Goal: Task Accomplishment & Management: Manage account settings

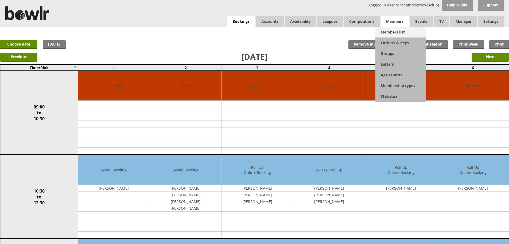
click at [397, 31] on link "Members list" at bounding box center [401, 32] width 51 height 11
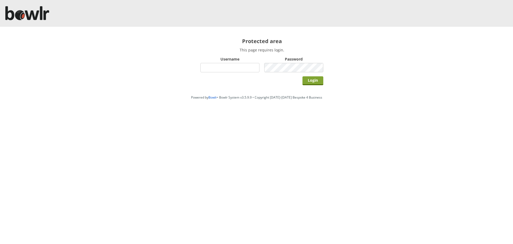
type input "hornseaindoorbowlsclub"
click at [314, 81] on input "Login" at bounding box center [313, 80] width 21 height 9
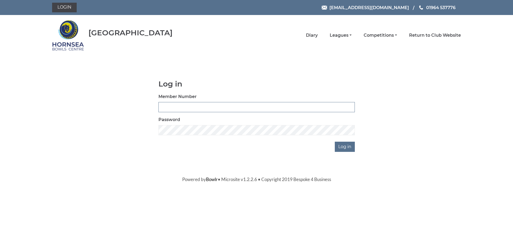
click at [204, 106] on input "Member Number" at bounding box center [257, 107] width 196 height 10
type input "1105"
click at [344, 143] on input "Log in" at bounding box center [345, 146] width 20 height 10
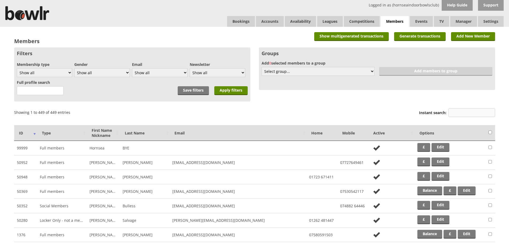
click at [453, 111] on input "Instant search:" at bounding box center [472, 112] width 47 height 9
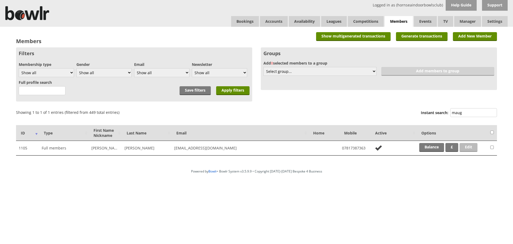
type input "maug"
click at [470, 148] on link "Edit" at bounding box center [469, 147] width 18 height 9
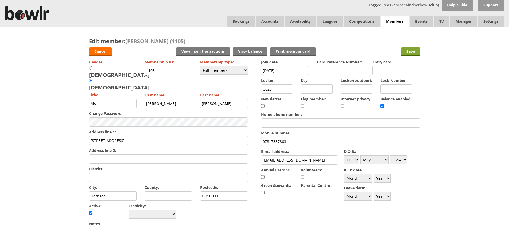
click at [408, 51] on input "Save" at bounding box center [410, 51] width 19 height 9
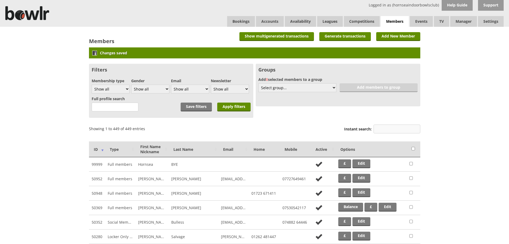
click at [394, 130] on input "Instant search:" at bounding box center [397, 128] width 47 height 9
click at [411, 129] on input "Instant search:" at bounding box center [397, 128] width 47 height 9
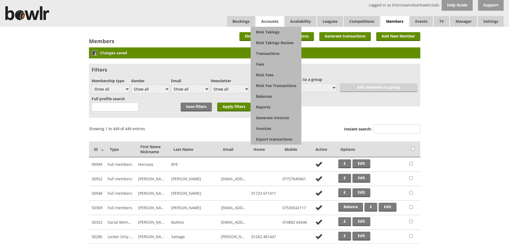
click at [261, 17] on span "Accounts" at bounding box center [270, 21] width 28 height 11
click at [266, 93] on link "Balances" at bounding box center [276, 96] width 51 height 11
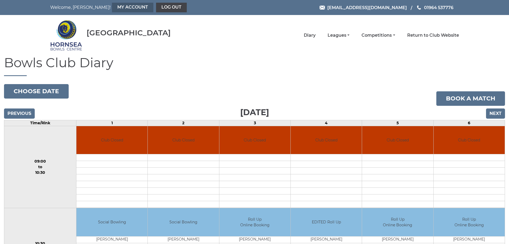
click at [112, 10] on link "My Account" at bounding box center [132, 8] width 41 height 10
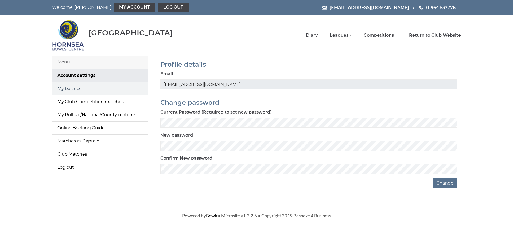
click link "My balance"
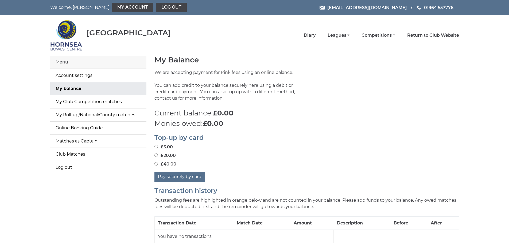
click at [157, 162] on input "£40.00" at bounding box center [156, 163] width 3 height 3
radio input "true"
click at [178, 176] on button "Pay securely by card" at bounding box center [180, 176] width 51 height 10
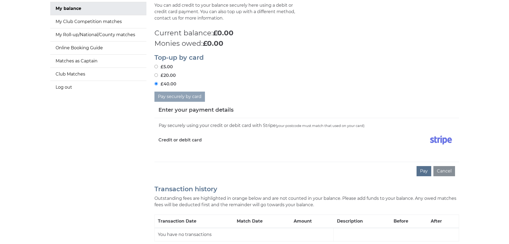
scroll to position [81, 0]
click at [447, 167] on button "Cancel" at bounding box center [445, 170] width 22 height 10
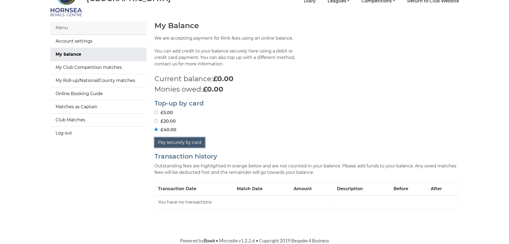
click at [173, 141] on button "Pay securely by card" at bounding box center [180, 142] width 51 height 10
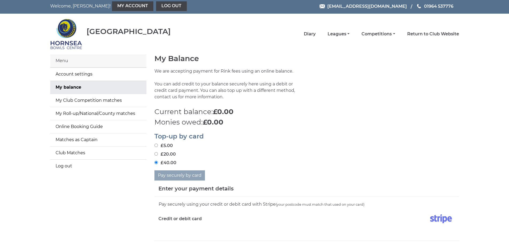
scroll to position [0, 0]
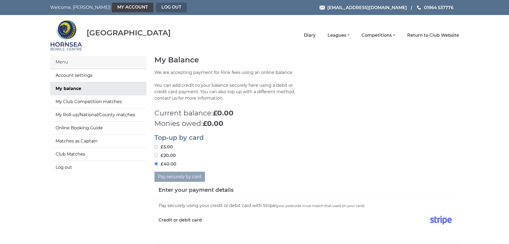
click at [156, 5] on link "Log out" at bounding box center [171, 8] width 31 height 10
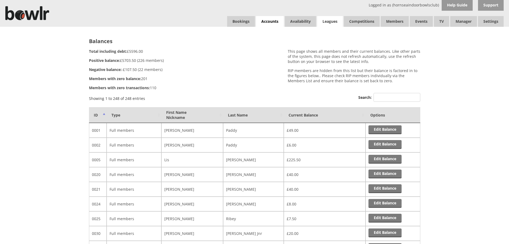
click at [331, 22] on link "Leagues" at bounding box center [330, 21] width 26 height 11
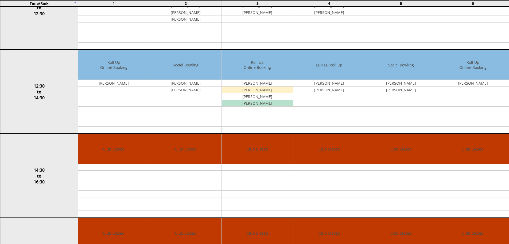
scroll to position [190, 0]
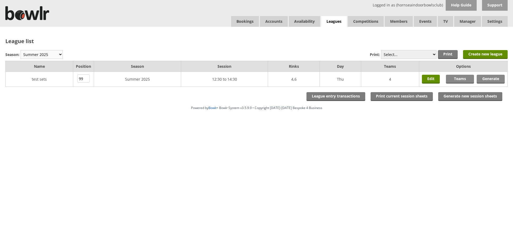
click at [52, 52] on select "Winter 2025-6 Summer 2025 Winter 24-25 Summer 2024 Winter 2023 / 2024 Summer 20…" at bounding box center [42, 54] width 42 height 9
select select "10"
click at [21, 50] on select "Winter 2025-6 Summer 2025 Winter 24-25 Summer 2024 Winter 2023 / 2024 Summer 20…" at bounding box center [42, 54] width 42 height 9
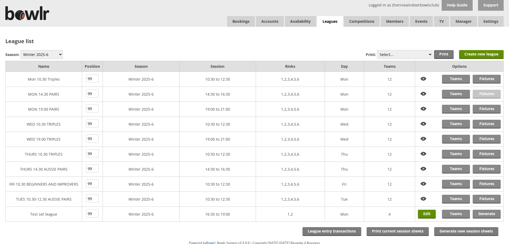
click at [488, 91] on link "Fixtures" at bounding box center [487, 94] width 28 height 9
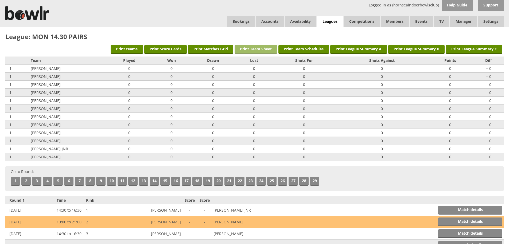
click at [253, 49] on link "Print Team Sheet" at bounding box center [256, 49] width 43 height 9
click at [300, 49] on link "Print Team Schedules" at bounding box center [304, 49] width 51 height 9
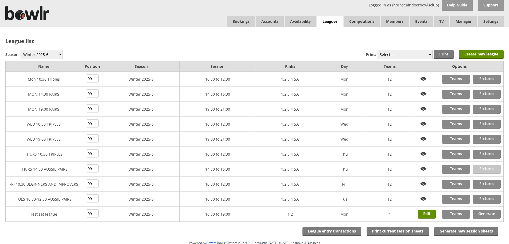
click at [487, 167] on link "Fixtures" at bounding box center [487, 168] width 28 height 9
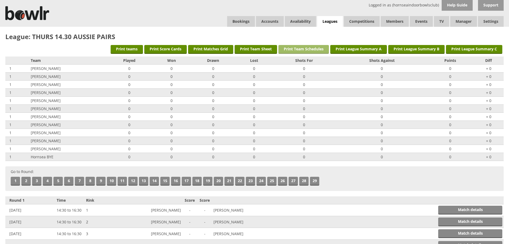
click at [303, 51] on link "Print Team Schedules" at bounding box center [304, 49] width 51 height 9
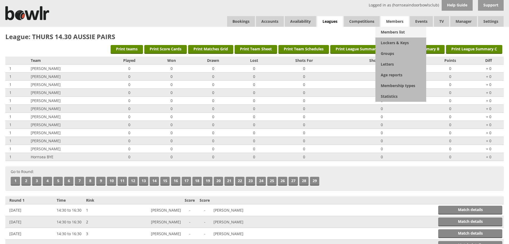
click at [399, 33] on link "Members list" at bounding box center [401, 32] width 51 height 11
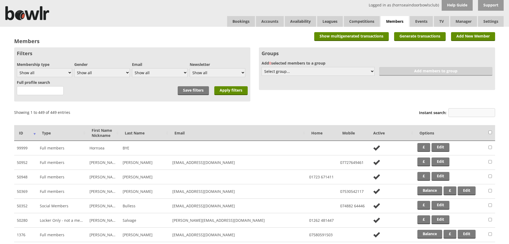
click at [456, 113] on input "Instant search:" at bounding box center [472, 112] width 47 height 9
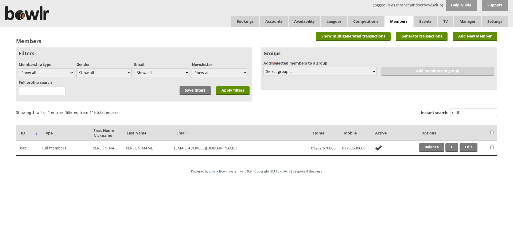
type input "redf"
click at [418, 173] on div "Powered by Bowlr • Bowlr System v3.5.9.9 • Copyright 2014-2025 Bespoke 4 Busine…" at bounding box center [256, 184] width 513 height 37
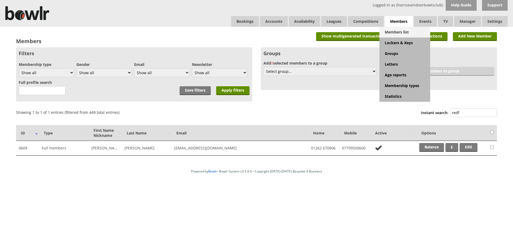
click at [397, 33] on link "Members list" at bounding box center [405, 32] width 51 height 11
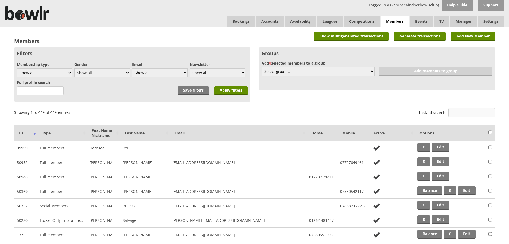
click at [455, 114] on input "Instant search:" at bounding box center [472, 112] width 47 height 9
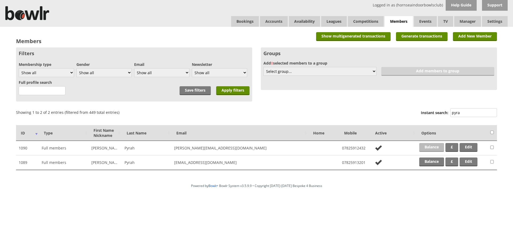
type input "pyra"
click at [430, 148] on link "Balance" at bounding box center [431, 147] width 25 height 9
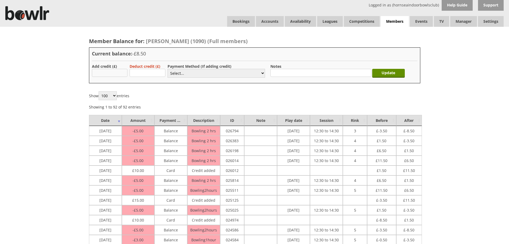
click at [110, 74] on input "text" at bounding box center [110, 73] width 36 height 8
type input "23.50"
click at [235, 74] on select "Select... Cash Card Cheque Bank Transfer Other Member Card Gift Voucher Balance" at bounding box center [217, 73] width 98 height 9
select select "2"
click at [168, 69] on select "Select... Cash Card Cheque Bank Transfer Other Member Card Gift Voucher Balance" at bounding box center [217, 73] width 98 height 9
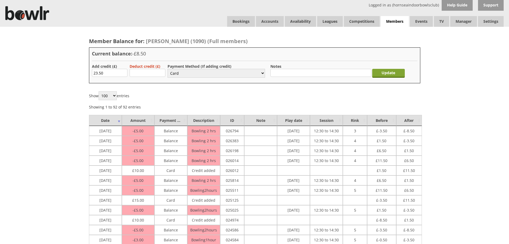
click at [396, 74] on input "Update" at bounding box center [388, 73] width 33 height 9
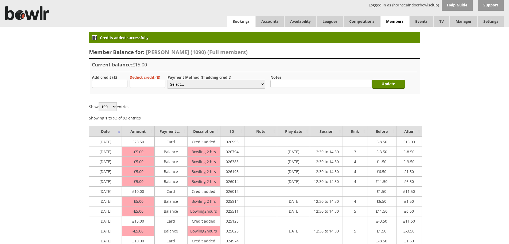
click at [242, 21] on link "Bookings" at bounding box center [241, 21] width 28 height 11
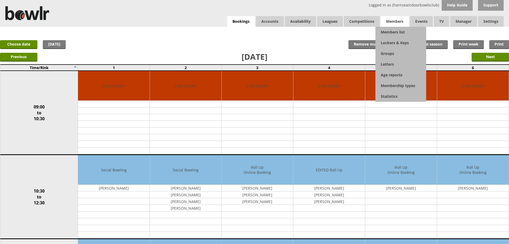
click at [390, 21] on span "Members" at bounding box center [395, 21] width 28 height 11
click at [390, 32] on link "Members list" at bounding box center [401, 32] width 51 height 11
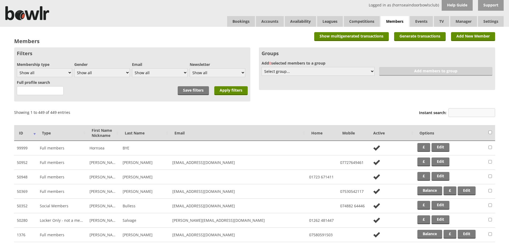
click at [476, 114] on input "Instant search:" at bounding box center [472, 112] width 47 height 9
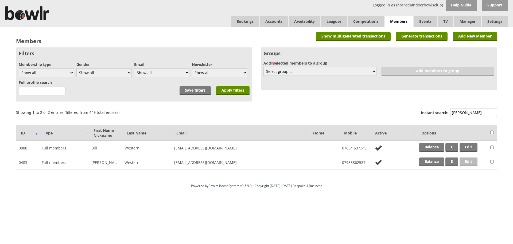
type input "wester"
click at [466, 161] on link "Edit" at bounding box center [469, 161] width 18 height 9
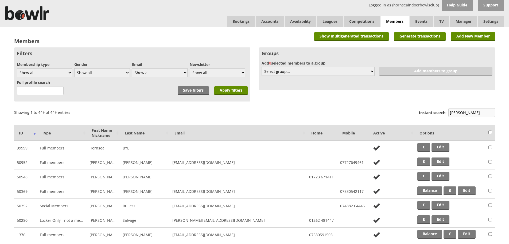
click at [468, 114] on input "wester" at bounding box center [472, 112] width 47 height 9
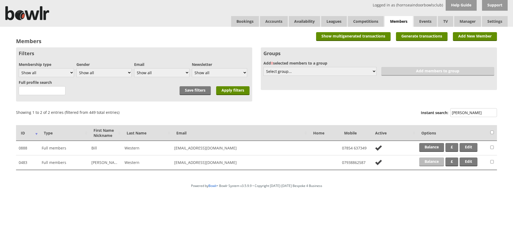
click at [430, 163] on link "Balance" at bounding box center [431, 161] width 25 height 9
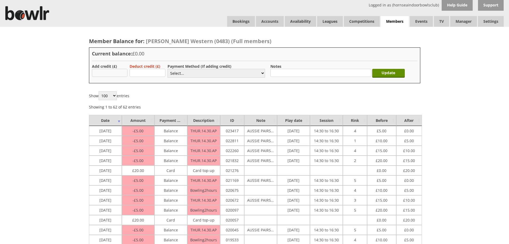
click at [107, 72] on input "text" at bounding box center [110, 73] width 36 height 8
type input "20.00"
click at [179, 74] on select "Select... Cash Card Cheque Bank Transfer Other Member Card Gift Voucher Balance" at bounding box center [217, 73] width 98 height 9
select select "2"
click at [168, 69] on select "Select... Cash Card Cheque Bank Transfer Other Member Card Gift Voucher Balance" at bounding box center [217, 73] width 98 height 9
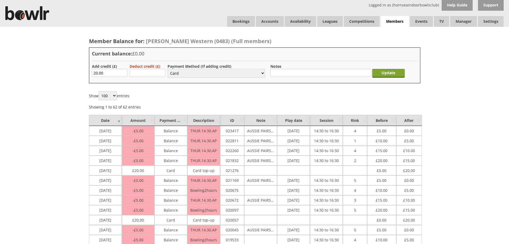
click at [395, 72] on input "Update" at bounding box center [388, 73] width 33 height 9
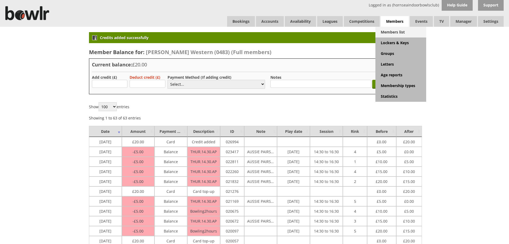
click at [401, 35] on link "Members list" at bounding box center [401, 32] width 51 height 11
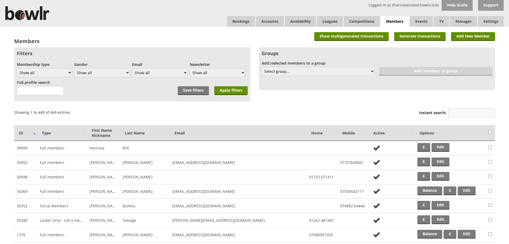
click at [456, 113] on input "Instant search:" at bounding box center [472, 112] width 47 height 9
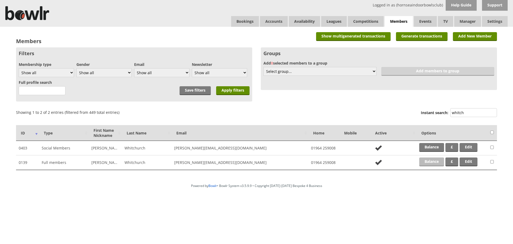
type input "whitch"
click at [430, 163] on link "Balance" at bounding box center [431, 161] width 25 height 9
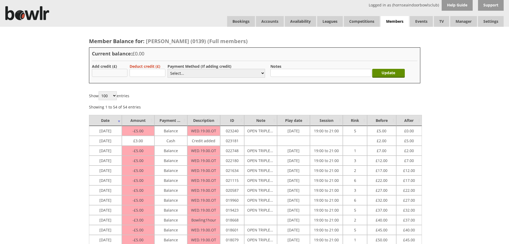
click at [109, 72] on input "text" at bounding box center [110, 73] width 36 height 8
type input "145.00"
click at [137, 72] on input "text" at bounding box center [148, 73] width 36 height 8
click at [184, 73] on select "Select... Cash Card Cheque Bank Transfer Other Member Card Gift Voucher Balance" at bounding box center [217, 73] width 98 height 9
select select "2"
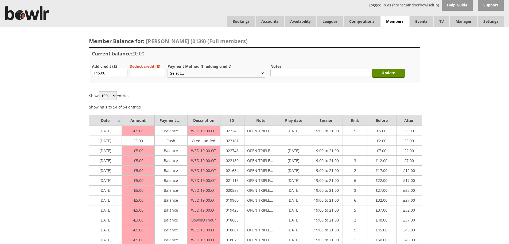
click at [168, 69] on select "Select... Cash Card Cheque Bank Transfer Other Member Card Gift Voucher Balance" at bounding box center [217, 73] width 98 height 9
click at [385, 72] on input "Update" at bounding box center [388, 73] width 33 height 9
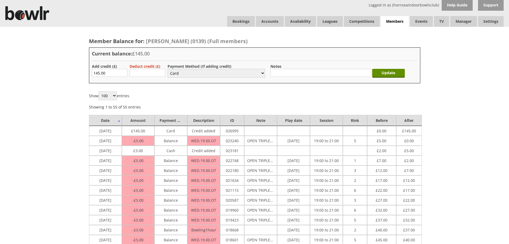
select select "2"
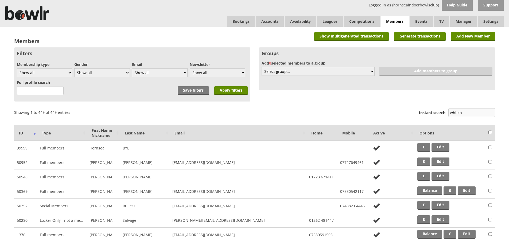
click at [474, 114] on input "whitch" at bounding box center [472, 112] width 47 height 9
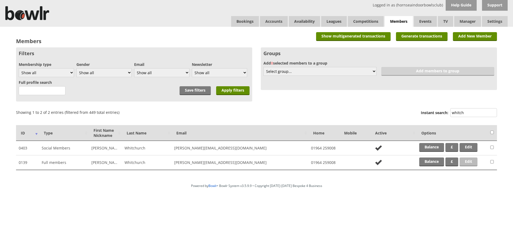
click at [468, 159] on link "Edit" at bounding box center [469, 161] width 18 height 9
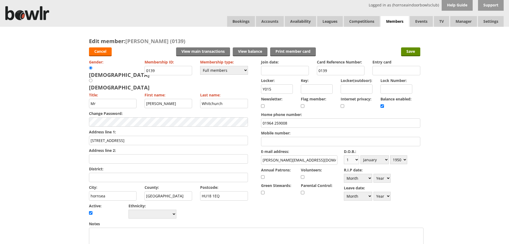
click at [359, 159] on select "Day 1 2 3 4 5 6 7 8 9 10 11 12 13 14 15 16 17 18 19 20 21 22 23 24 25 26 27 28 …" at bounding box center [351, 159] width 15 height 9
select select "17"
click at [344, 155] on select "Day 1 2 3 4 5 6 7 8 9 10 11 12 13 14 15 16 17 18 19 20 21 22 23 24 25 26 27 28 …" at bounding box center [351, 159] width 15 height 9
click at [406, 158] on select "Year [DATE] 1901 1902 1903 1904 1905 1906 1907 1908 1909 1910 1911 1912 1913 19…" at bounding box center [398, 159] width 17 height 9
select select "1948"
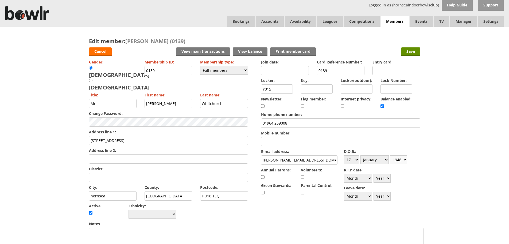
click at [390, 155] on select "Year [DATE] 1901 1902 1903 1904 1905 1906 1907 1908 1909 1910 1911 1912 1913 19…" at bounding box center [398, 159] width 17 height 9
click at [415, 51] on input "Save" at bounding box center [410, 51] width 19 height 9
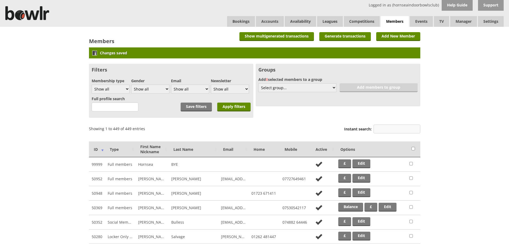
click at [387, 131] on input "Instant search:" at bounding box center [397, 128] width 47 height 9
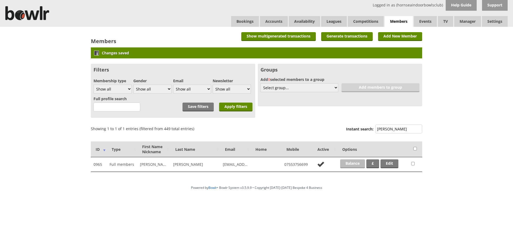
type input "kirby"
click at [356, 164] on link "Balance" at bounding box center [352, 163] width 25 height 9
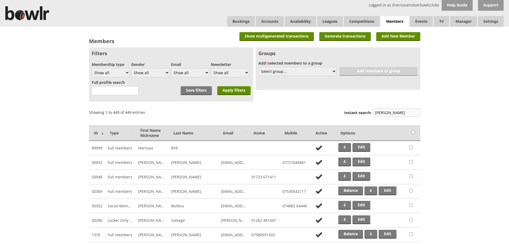
click at [396, 113] on input "[PERSON_NAME]" at bounding box center [397, 112] width 47 height 9
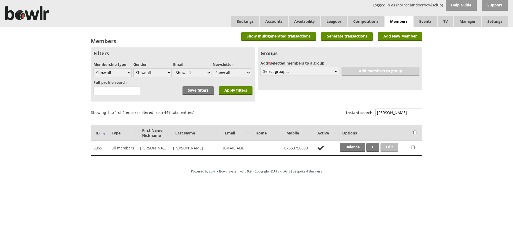
click at [390, 147] on link "Edit" at bounding box center [390, 147] width 18 height 9
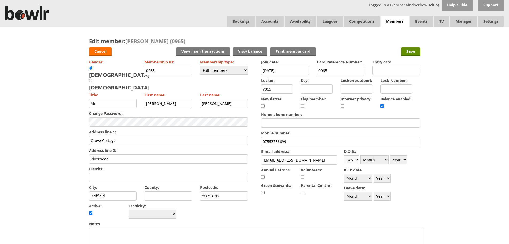
click at [357, 159] on select "Day 1 2 3 4 5 6 7 8 9 10 11 12 13 14 15 16 17 18 19 20 21 22 23 24 25 26 27 28 …" at bounding box center [351, 159] width 15 height 9
select select "1"
click at [344, 155] on select "Day 1 2 3 4 5 6 7 8 9 10 11 12 13 14 15 16 17 18 19 20 21 22 23 24 25 26 27 28 …" at bounding box center [351, 159] width 15 height 9
drag, startPoint x: 387, startPoint y: 159, endPoint x: 385, endPoint y: 156, distance: 3.2
click at [387, 158] on select "Month January February March April May June July August September October Novem…" at bounding box center [375, 159] width 28 height 9
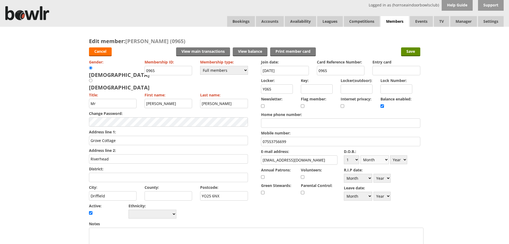
click at [361, 155] on select "Month January February March April May June July August September October Novem…" at bounding box center [375, 159] width 28 height 9
click at [406, 160] on select "Year [DATE] 1901 1902 1903 1904 1905 1906 1907 1908 1909 1910 1911 1912 1913 19…" at bounding box center [398, 159] width 17 height 9
select select "1960"
click at [390, 155] on select "Year [DATE] 1901 1902 1903 1904 1905 1906 1907 1908 1909 1910 1911 1912 1913 19…" at bounding box center [398, 159] width 17 height 9
click at [410, 52] on input "Save" at bounding box center [410, 51] width 19 height 9
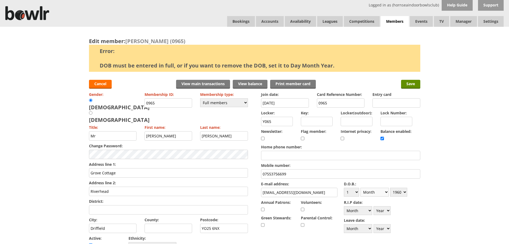
click at [387, 191] on select "Month January February March April May June July August September October Novem…" at bounding box center [375, 191] width 28 height 9
select select "1"
click at [361, 187] on select "Month January February March April May June July August September October Novem…" at bounding box center [375, 191] width 28 height 9
click at [413, 85] on input "Save" at bounding box center [410, 84] width 19 height 9
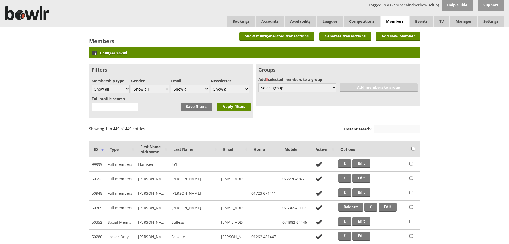
click at [402, 128] on input "Instant search:" at bounding box center [397, 128] width 47 height 9
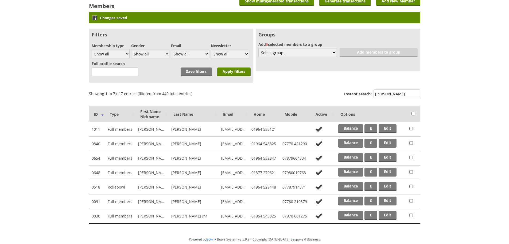
scroll to position [6, 0]
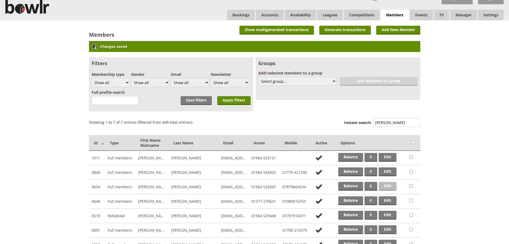
type input "[PERSON_NAME]"
click at [392, 184] on link "Edit" at bounding box center [388, 186] width 18 height 9
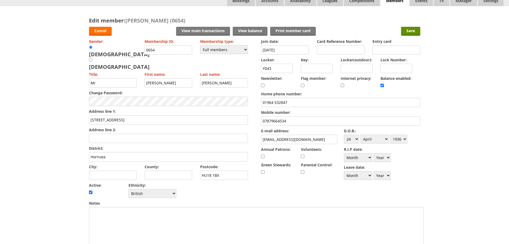
scroll to position [16, 0]
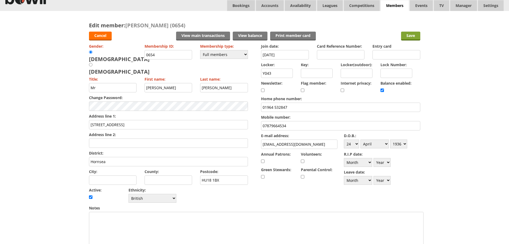
click at [411, 35] on input "Save" at bounding box center [410, 36] width 19 height 9
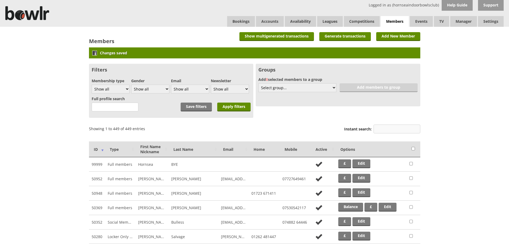
click at [407, 130] on input "Instant search:" at bounding box center [397, 128] width 47 height 9
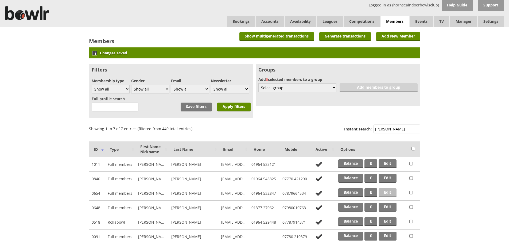
type input "wright"
click at [392, 190] on link "Edit" at bounding box center [388, 192] width 18 height 9
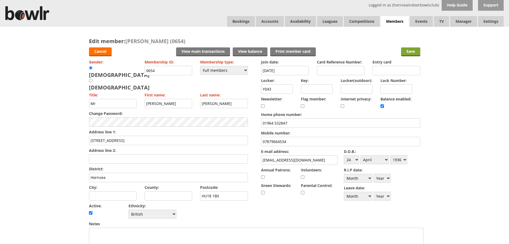
click at [413, 53] on input "Save" at bounding box center [410, 51] width 19 height 9
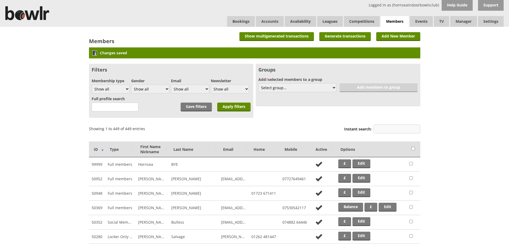
click at [389, 129] on input "Instant search:" at bounding box center [397, 128] width 47 height 9
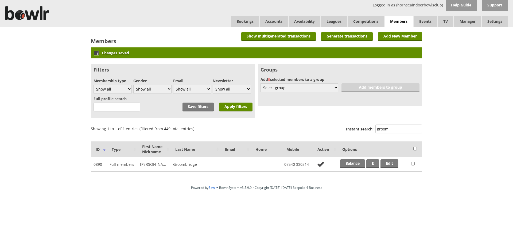
drag, startPoint x: 394, startPoint y: 125, endPoint x: 362, endPoint y: 130, distance: 32.2
click at [362, 130] on label "Instant search: groom" at bounding box center [384, 129] width 76 height 10
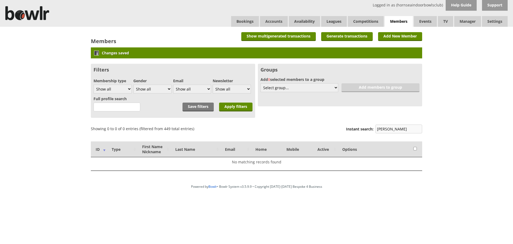
click at [392, 129] on input "lyons" at bounding box center [399, 128] width 47 height 9
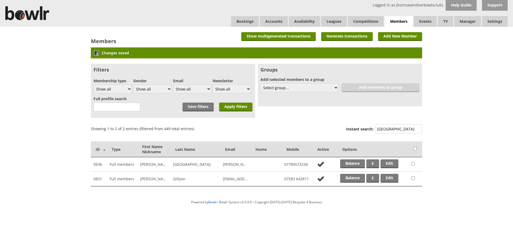
drag, startPoint x: 388, startPoint y: 131, endPoint x: 366, endPoint y: 130, distance: 21.4
click at [366, 130] on label "Instant search: lyon" at bounding box center [384, 129] width 76 height 10
type input "foley"
click at [392, 164] on link "Edit" at bounding box center [390, 163] width 18 height 9
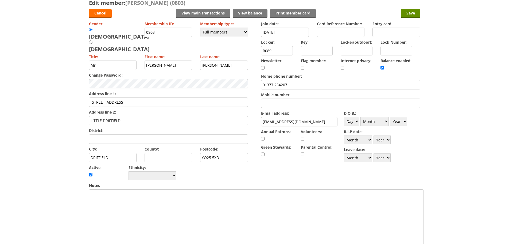
scroll to position [58, 0]
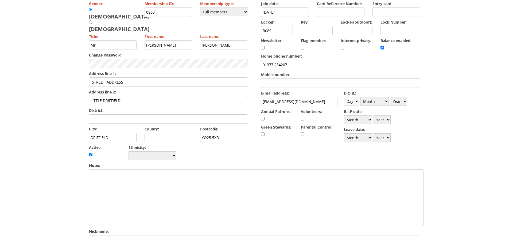
click at [355, 101] on select "Day 1 2 3 4 5 6 7 8 9 10 11 12 13 14 15 16 17 18 19 20 21 22 23 24 25 26 27 28 …" at bounding box center [351, 101] width 15 height 9
select select "14"
click at [344, 97] on select "Day 1 2 3 4 5 6 7 8 9 10 11 12 13 14 15 16 17 18 19 20 21 22 23 24 25 26 27 28 …" at bounding box center [351, 101] width 15 height 9
click at [387, 102] on select "Month January February March April May June July August September October Novem…" at bounding box center [375, 101] width 28 height 9
select select "10"
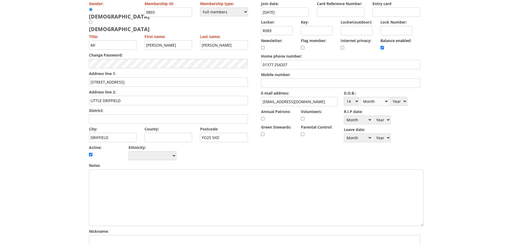
click at [361, 97] on select "Month January February March April May June July August September October Novem…" at bounding box center [375, 101] width 28 height 9
click at [404, 101] on select "Year 1900 1901 1902 1903 1904 1905 1906 1907 1908 1909 1910 1911 1912 1913 1914…" at bounding box center [398, 101] width 17 height 9
select select "1985"
click at [390, 97] on select "Year 1900 1901 1902 1903 1904 1905 1906 1907 1908 1909 1910 1911 1912 1913 1914…" at bounding box center [398, 101] width 17 height 9
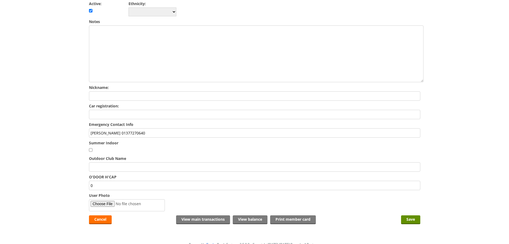
scroll to position [220, 0]
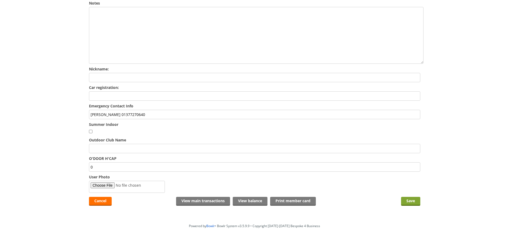
click at [406, 196] on input "Save" at bounding box center [410, 200] width 19 height 9
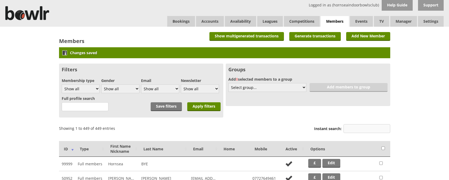
click at [376, 128] on input "Instant search:" at bounding box center [367, 128] width 47 height 9
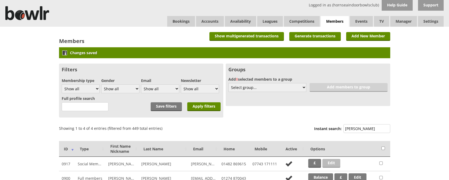
type input "[PERSON_NAME]"
click at [336, 165] on link "Edit" at bounding box center [332, 163] width 18 height 9
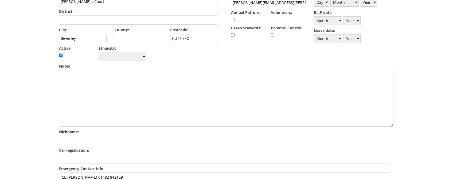
scroll to position [172, 0]
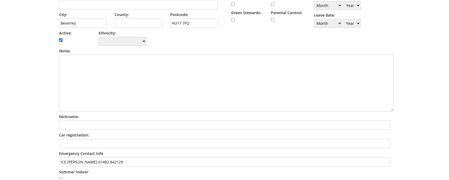
click at [121, 157] on input "ICE BRYAN WARD 01482 842129" at bounding box center [224, 161] width 331 height 9
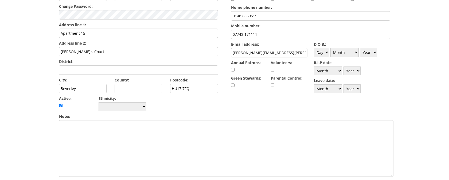
scroll to position [94, 0]
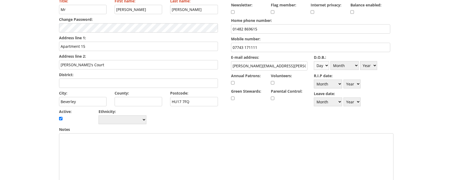
type input "ICE BRYAN WARD 01482 842129 (Brother)"
click at [326, 67] on select "Day 1 2 3 4 5 6 7 8 9 10 11 12 13 14 15 16 17 18 19 20 21 22 23 24 25 26 27 28 …" at bounding box center [321, 65] width 15 height 9
select select "13"
click at [314, 61] on select "Day 1 2 3 4 5 6 7 8 9 10 11 12 13 14 15 16 17 18 19 20 21 22 23 24 25 26 27 28 …" at bounding box center [321, 65] width 15 height 9
click at [356, 64] on select "Month January February March April May June July August September October Novem…" at bounding box center [345, 65] width 28 height 9
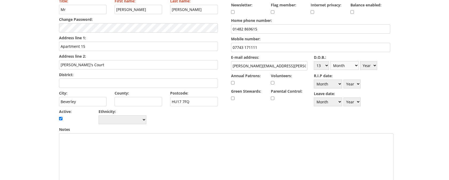
select select "8"
click at [331, 61] on select "Month January February March April May June July August September October Novem…" at bounding box center [345, 65] width 28 height 9
click at [376, 64] on select "Year 1900 1901 1902 1903 1904 1905 1906 1907 1908 1909 1910 1911 1912 1913 1914…" at bounding box center [368, 65] width 17 height 9
select select "1939"
click at [360, 61] on select "Year 1900 1901 1902 1903 1904 1905 1906 1907 1908 1909 1910 1911 1912 1913 1914…" at bounding box center [368, 65] width 17 height 9
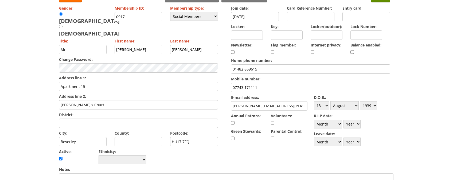
scroll to position [0, 0]
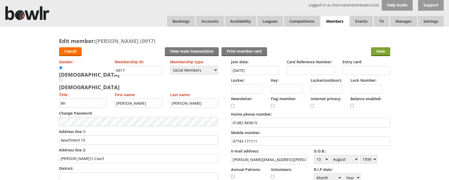
click at [381, 51] on input "Save" at bounding box center [380, 51] width 19 height 9
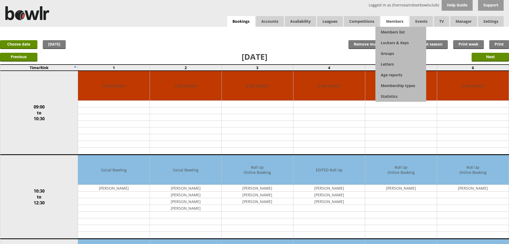
click at [394, 20] on span "Members" at bounding box center [395, 21] width 28 height 11
click at [397, 30] on link "Members list" at bounding box center [401, 32] width 51 height 11
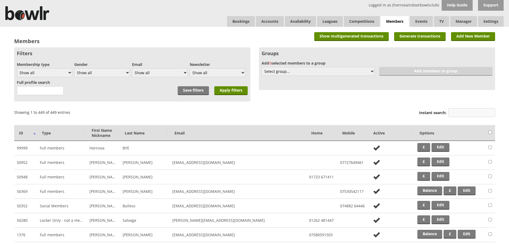
click at [453, 112] on input "Instant search:" at bounding box center [472, 112] width 47 height 9
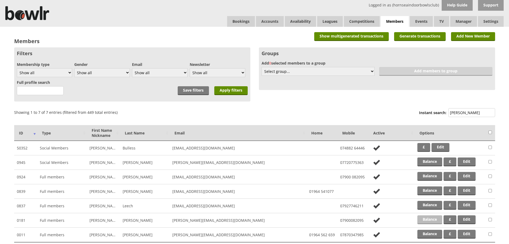
type input "lee"
click at [431, 219] on link "Balance" at bounding box center [430, 219] width 25 height 9
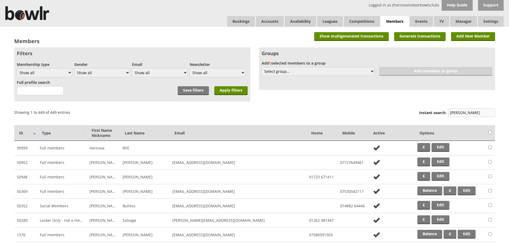
click at [476, 115] on input "[PERSON_NAME]" at bounding box center [472, 112] width 47 height 9
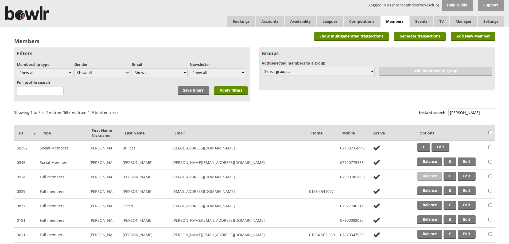
click at [440, 176] on link "Balance" at bounding box center [430, 176] width 25 height 9
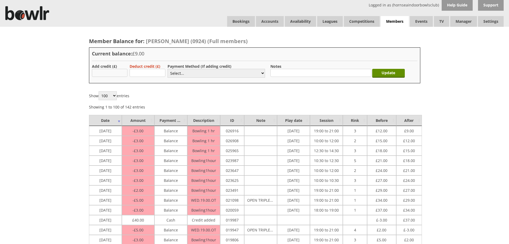
click at [108, 73] on input "text" at bounding box center [110, 73] width 36 height 8
type input "50.00"
click at [221, 72] on select "Select... Cash Card Cheque Bank Transfer Other Member Card Gift Voucher Balance" at bounding box center [217, 73] width 98 height 9
select select "2"
click at [168, 69] on select "Select... Cash Card Cheque Bank Transfer Other Member Card Gift Voucher Balance" at bounding box center [217, 73] width 98 height 9
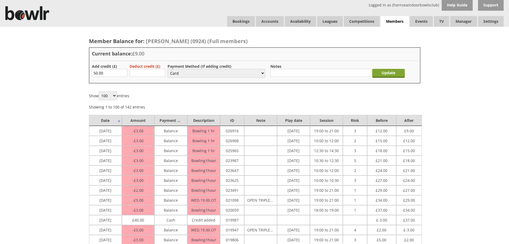
click at [395, 73] on input "Update" at bounding box center [388, 73] width 33 height 9
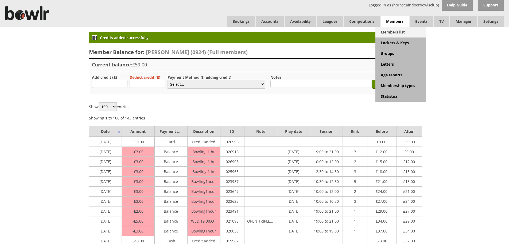
click at [398, 33] on link "Members list" at bounding box center [401, 32] width 51 height 11
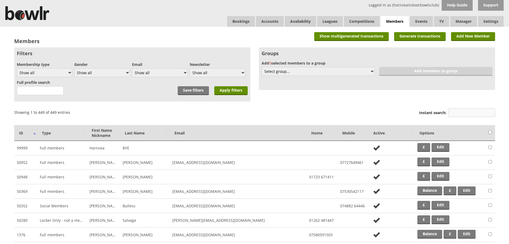
click at [463, 111] on input "Instant search:" at bounding box center [472, 112] width 47 height 9
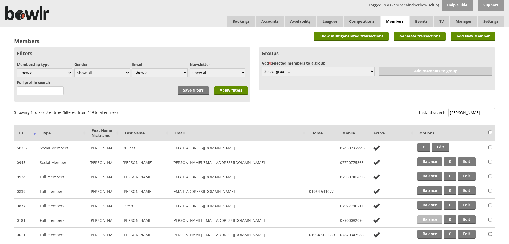
type input "lee"
click at [431, 220] on link "Balance" at bounding box center [430, 219] width 25 height 9
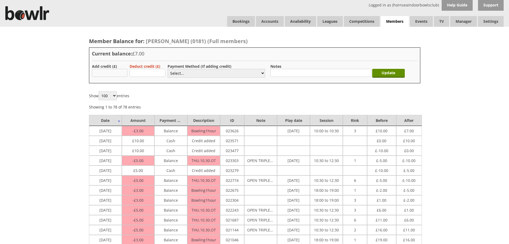
click at [118, 71] on input "text" at bounding box center [110, 73] width 36 height 8
type input "50.00"
click at [177, 73] on select "Select... Cash Card Cheque Bank Transfer Other Member Card Gift Voucher Balance" at bounding box center [217, 73] width 98 height 9
select select "2"
click at [168, 69] on select "Select... Cash Card Cheque Bank Transfer Other Member Card Gift Voucher Balance" at bounding box center [217, 73] width 98 height 9
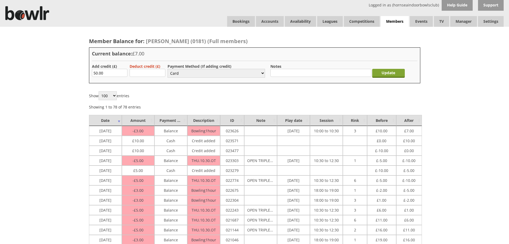
click at [395, 76] on input "Update" at bounding box center [388, 73] width 33 height 9
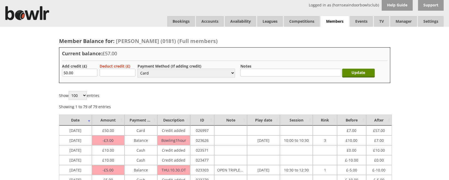
select select "2"
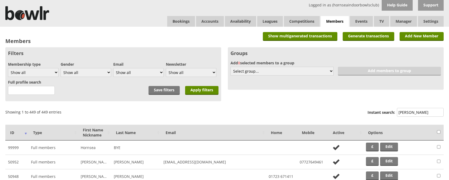
drag, startPoint x: 409, startPoint y: 112, endPoint x: 384, endPoint y: 110, distance: 25.7
click at [384, 110] on label "Instant search: [PERSON_NAME]" at bounding box center [406, 113] width 76 height 10
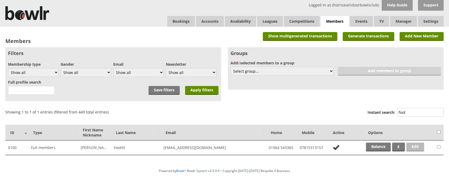
type input "foot"
click at [416, 146] on link "Edit" at bounding box center [416, 147] width 18 height 9
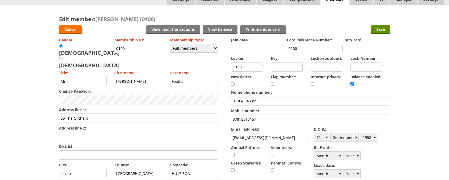
scroll to position [17, 0]
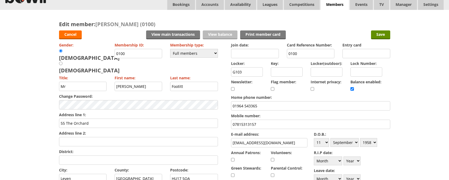
click at [215, 35] on link "View balance" at bounding box center [220, 34] width 35 height 9
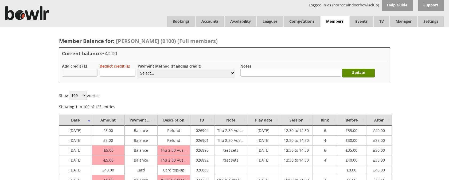
click at [86, 72] on input "text" at bounding box center [80, 73] width 36 height 8
type input "3.00"
click at [178, 72] on select "Select... Cash Card Cheque Bank Transfer Other Member Card Gift Voucher Balance" at bounding box center [187, 73] width 98 height 9
select select "1"
click at [138, 69] on select "Select... Cash Card Cheque Bank Transfer Other Member Card Gift Voucher Balance" at bounding box center [187, 73] width 98 height 9
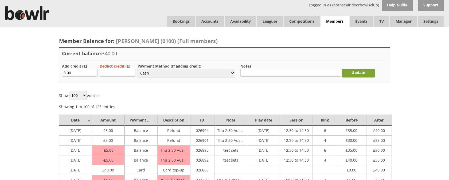
click at [356, 73] on input "Update" at bounding box center [358, 73] width 33 height 9
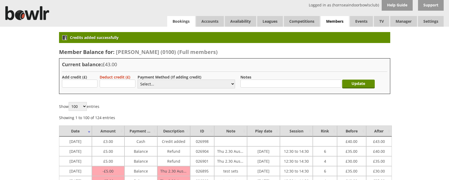
click at [177, 23] on link "Bookings" at bounding box center [181, 21] width 28 height 11
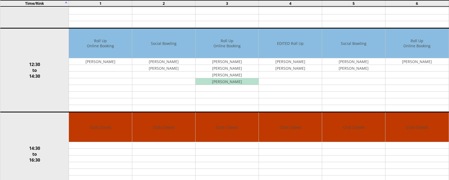
scroll to position [215, 0]
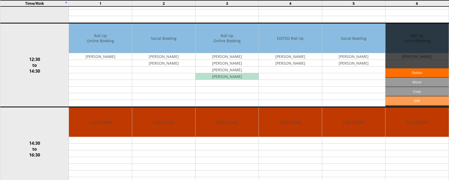
click at [408, 100] on link "Edit" at bounding box center [417, 100] width 63 height 9
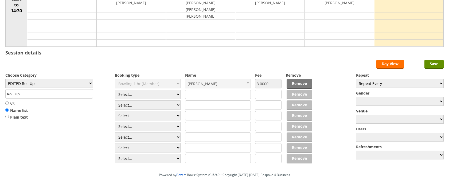
scroll to position [99, 0]
click at [178, 105] on select "Select... Club Competition (Member) Club Competition (Visitor) National (Member…" at bounding box center [148, 104] width 66 height 9
select select "1_54"
click at [115, 100] on select "Select... Club Competition (Member) Club Competition (Visitor) National (Member…" at bounding box center [148, 104] width 66 height 9
type input "EDITED Roll Up"
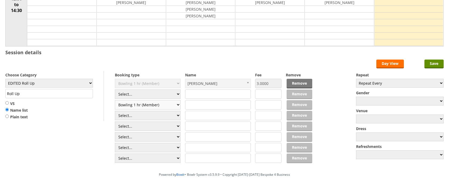
type input "3.0000"
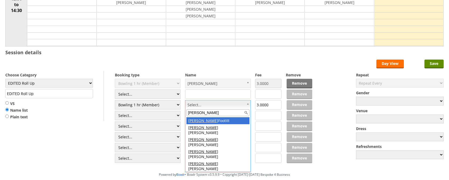
type input "[PERSON_NAME]"
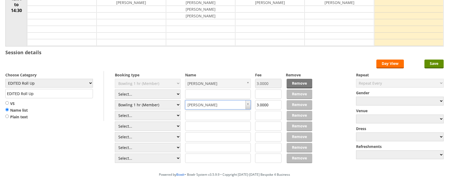
click at [212, 115] on input "text" at bounding box center [218, 115] width 66 height 9
type input "1.30pm - 2.30pm"
click at [433, 63] on input "Save" at bounding box center [434, 64] width 19 height 9
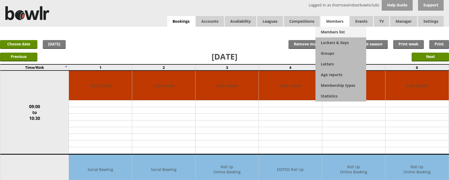
click at [333, 34] on link "Members list" at bounding box center [341, 32] width 51 height 11
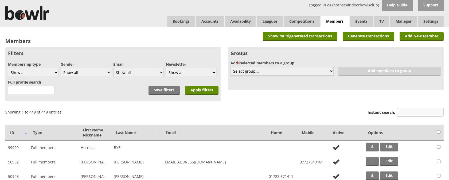
click at [408, 112] on input "Instant search:" at bounding box center [420, 112] width 47 height 9
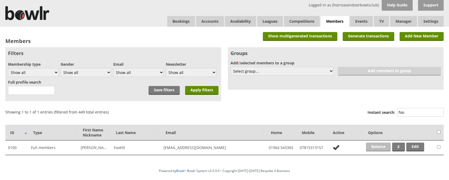
type input "foo"
click at [379, 148] on link "Balance" at bounding box center [378, 147] width 25 height 9
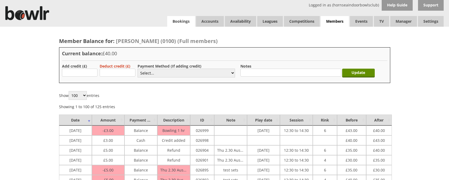
click at [178, 22] on link "Bookings" at bounding box center [181, 21] width 28 height 11
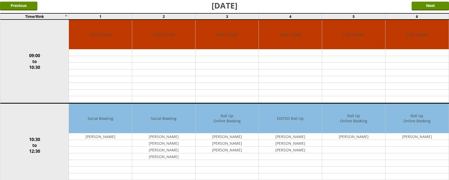
scroll to position [41, 0]
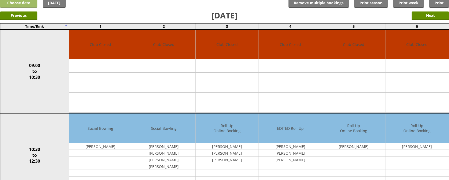
click at [20, 3] on link "Choose date" at bounding box center [18, 3] width 37 height 9
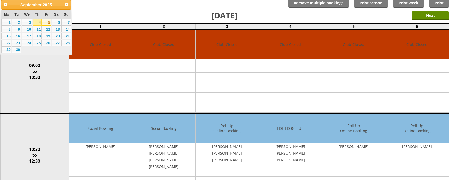
drag, startPoint x: 48, startPoint y: 23, endPoint x: 101, endPoint y: 28, distance: 53.7
click at [48, 22] on link "5" at bounding box center [46, 22] width 9 height 6
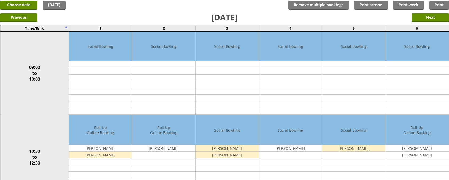
scroll to position [32, 0]
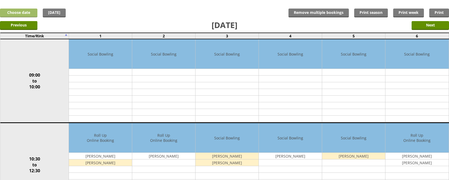
click at [12, 9] on link "Choose date" at bounding box center [18, 13] width 37 height 9
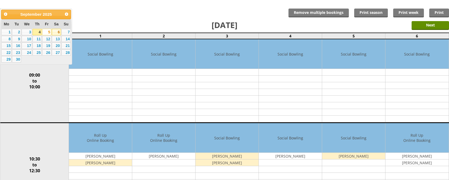
click at [59, 31] on link "6" at bounding box center [56, 32] width 9 height 6
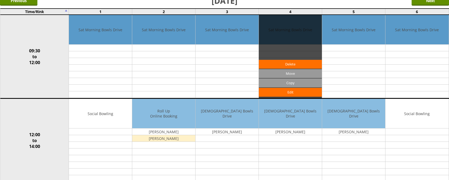
scroll to position [65, 0]
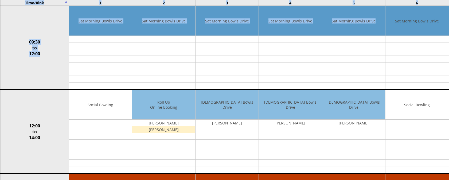
scroll to position [0, 0]
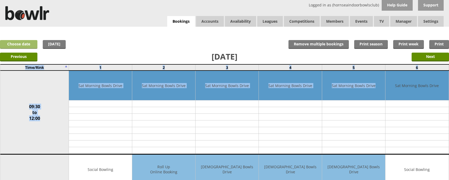
click at [22, 45] on link "Choose date" at bounding box center [18, 44] width 37 height 9
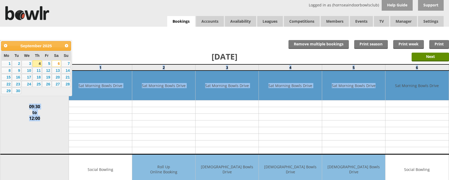
click at [244, 68] on td "3" at bounding box center [227, 67] width 63 height 6
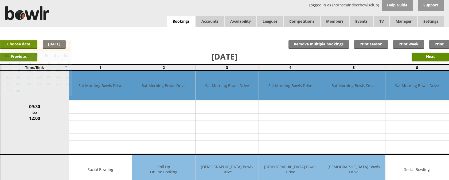
click at [244, 68] on td "3" at bounding box center [227, 67] width 63 height 6
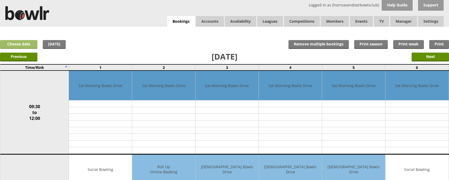
click at [24, 43] on link "Choose date" at bounding box center [18, 44] width 37 height 9
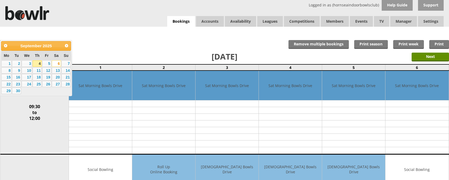
click at [38, 62] on link "4" at bounding box center [37, 63] width 9 height 6
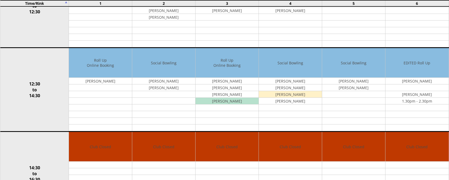
scroll to position [192, 0]
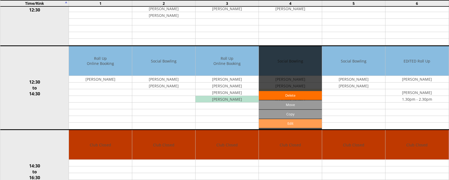
click at [282, 125] on link "Edit" at bounding box center [290, 123] width 63 height 9
